Goal: Task Accomplishment & Management: Complete application form

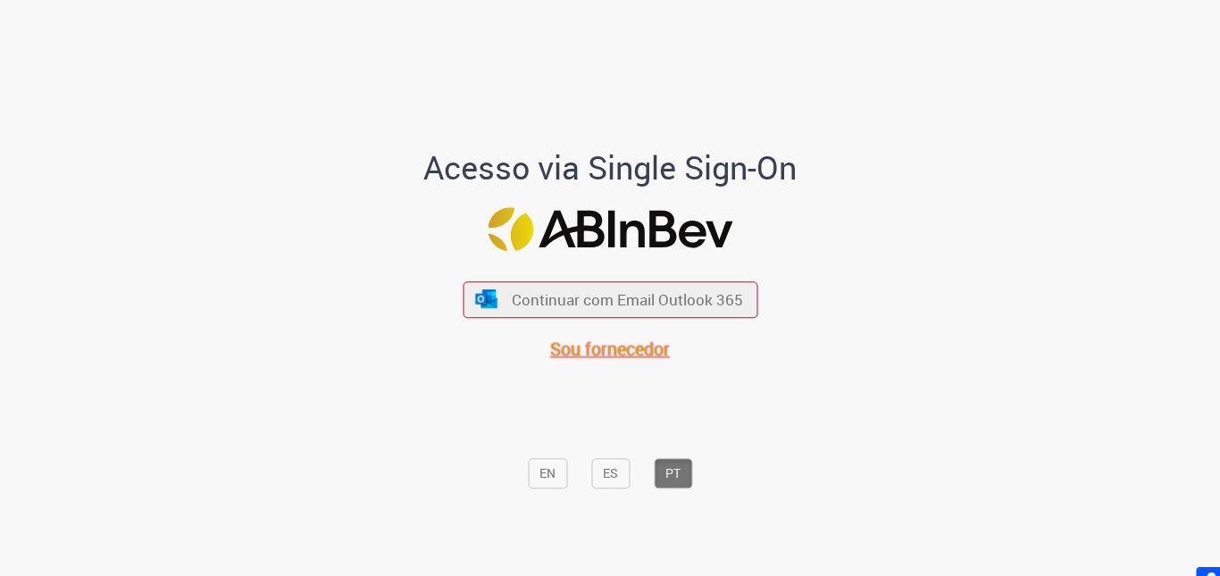
click at [608, 348] on span "Sou fornecedor" at bounding box center [610, 349] width 120 height 24
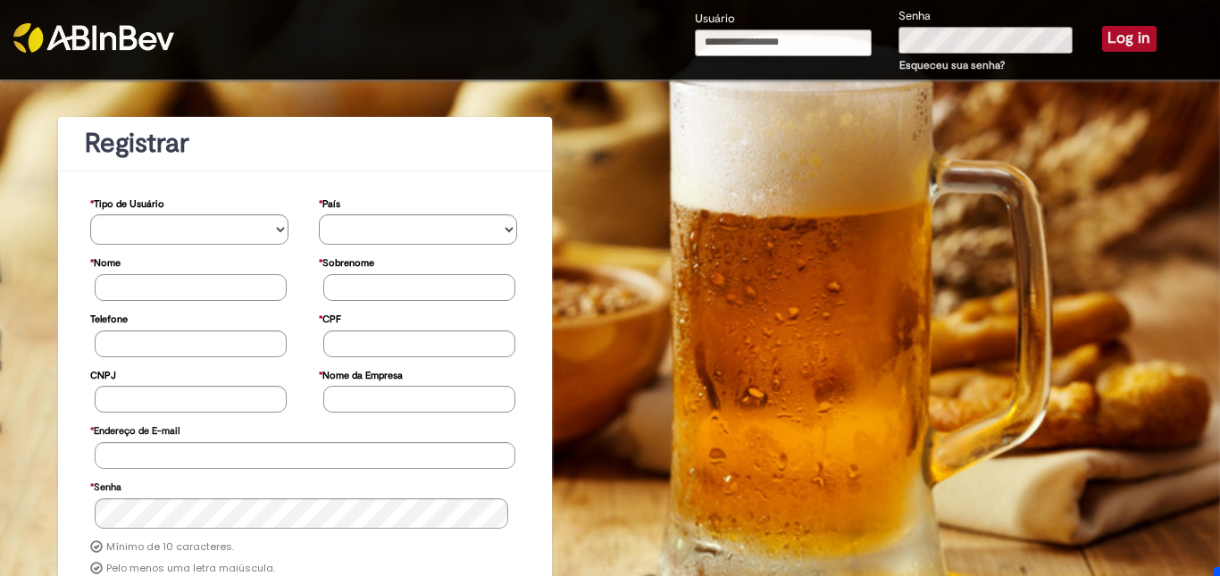
click at [745, 41] on input "Usuário" at bounding box center [783, 42] width 177 height 27
type input "**********"
click at [1121, 41] on button "Log in" at bounding box center [1129, 38] width 54 height 25
